Goal: Check status

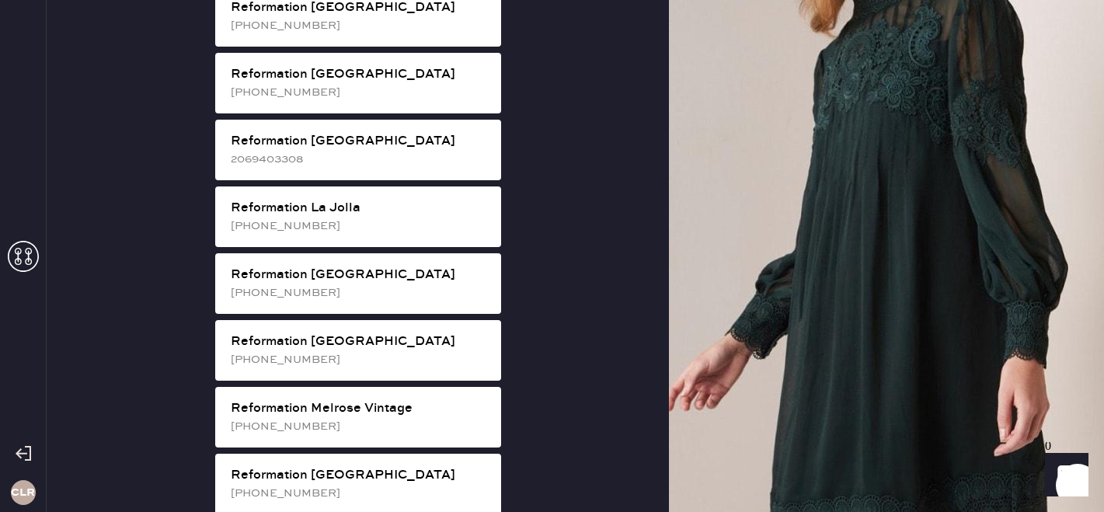
scroll to position [1430, 0]
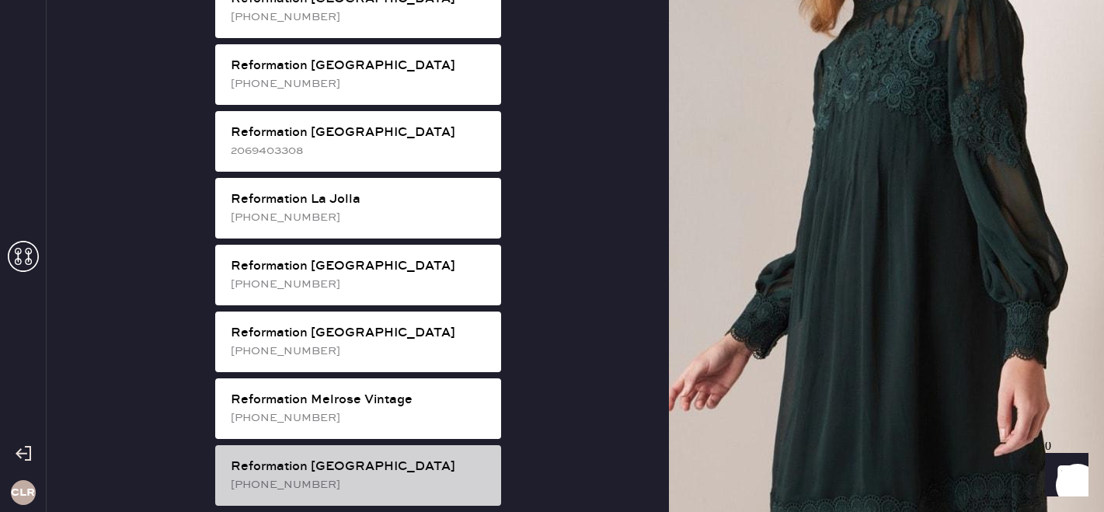
click at [381, 445] on div "Reformation [GEOGRAPHIC_DATA] [PHONE_NUMBER]" at bounding box center [358, 475] width 286 height 61
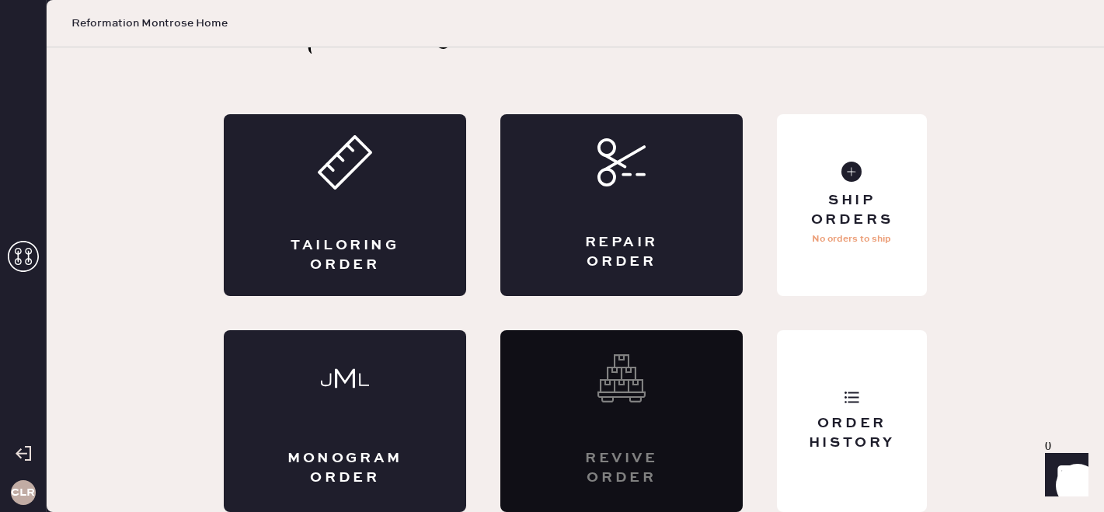
scroll to position [51, 0]
click at [834, 463] on div "Order History" at bounding box center [852, 421] width 150 height 182
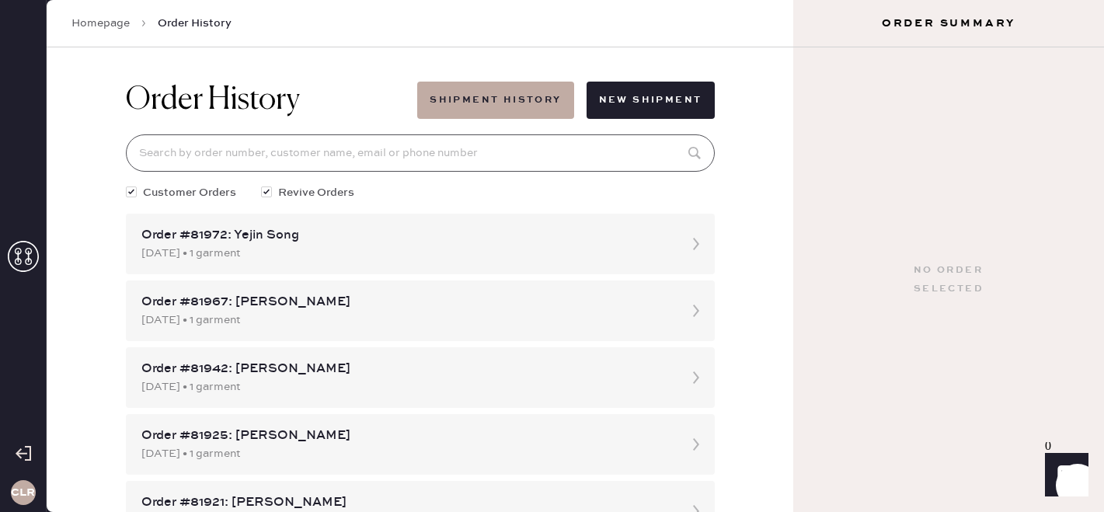
click at [381, 159] on input at bounding box center [420, 152] width 589 height 37
paste input "After checking the status of the order, I can see here that our team already co…"
type input "After checking the status of the order, I can see here that our team already co…"
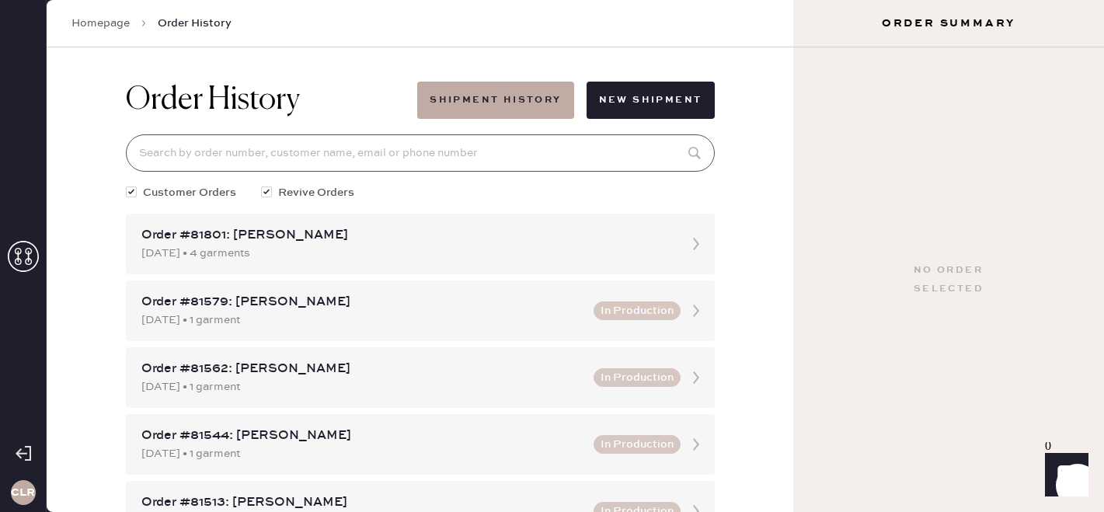
click at [453, 159] on input at bounding box center [420, 152] width 589 height 37
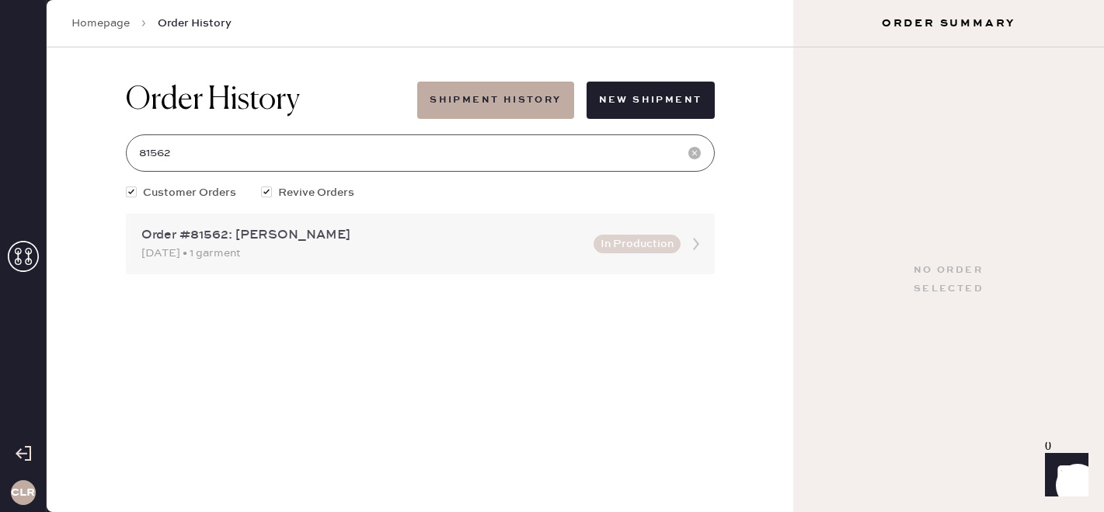
type input "81562"
click at [462, 247] on div "[DATE] • 1 garment" at bounding box center [362, 253] width 443 height 17
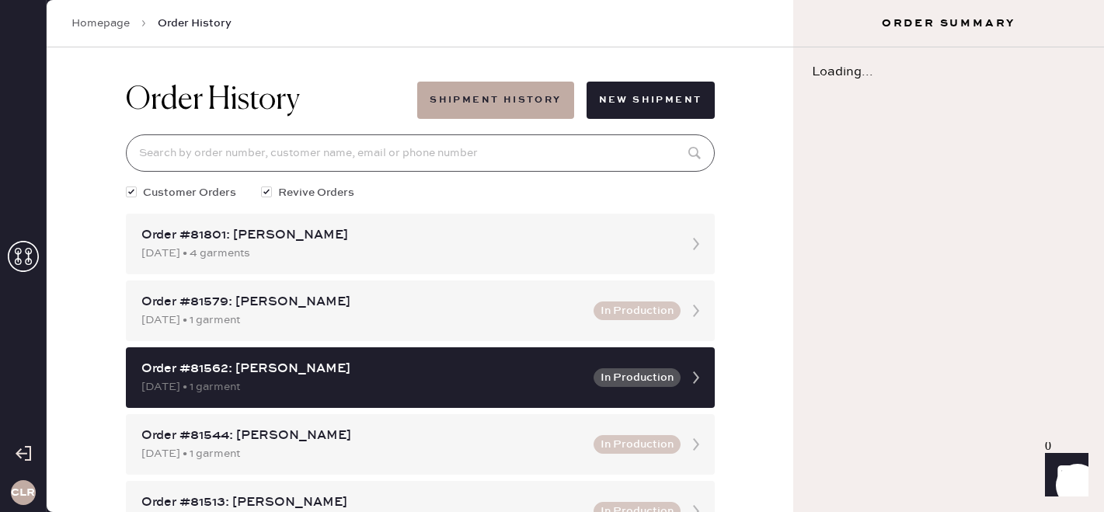
click at [331, 165] on input at bounding box center [420, 152] width 589 height 37
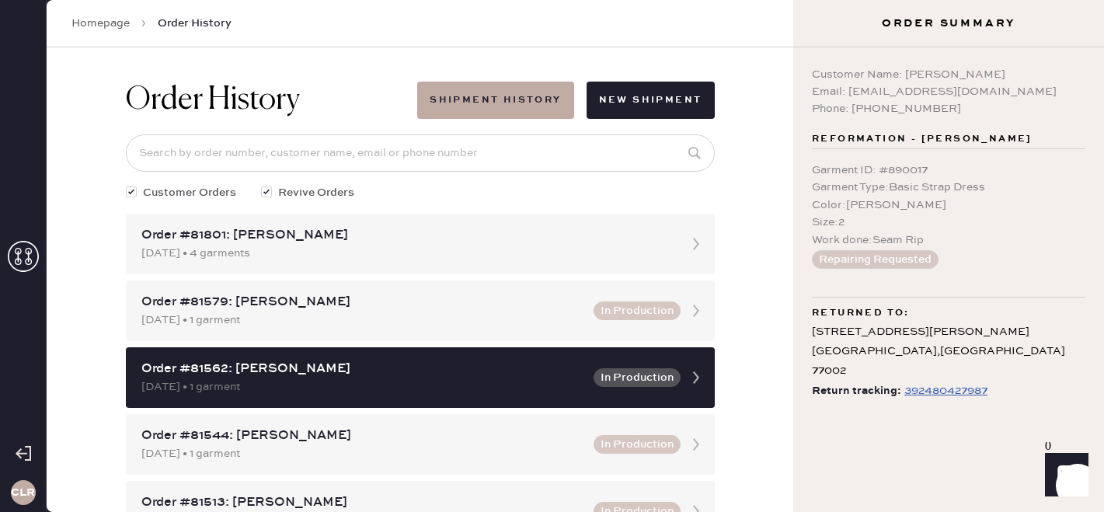
click at [937, 381] on div "392480427987" at bounding box center [945, 390] width 83 height 19
